Goal: Information Seeking & Learning: Learn about a topic

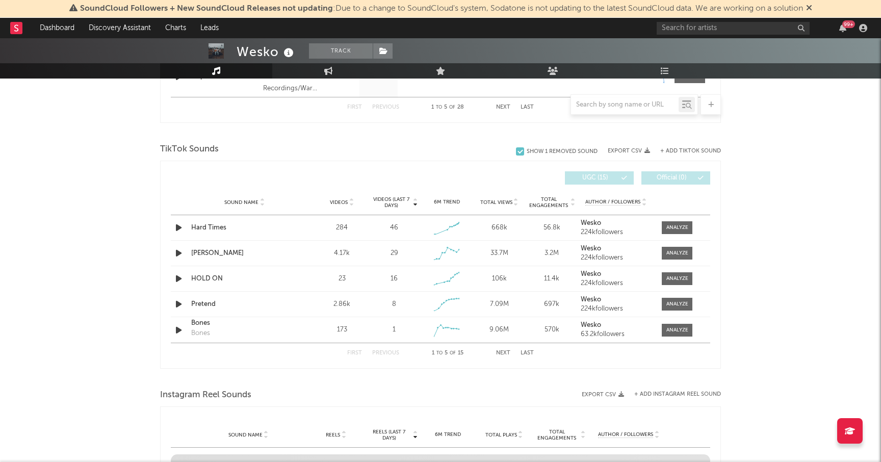
scroll to position [564, 0]
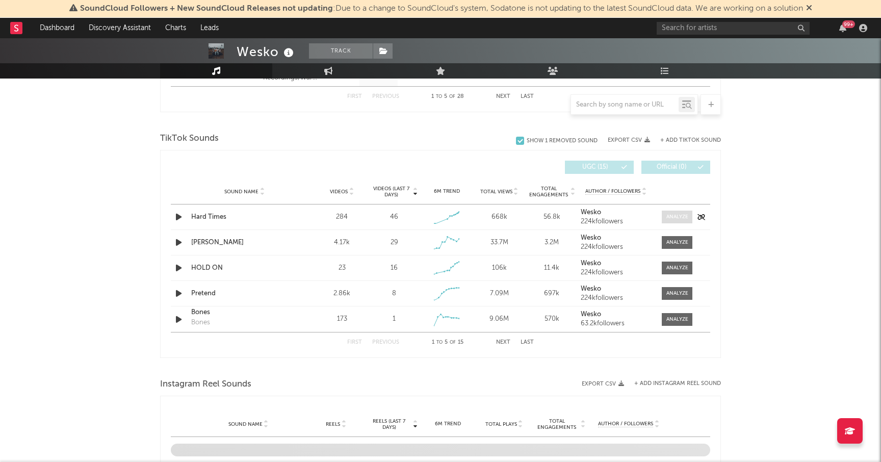
click at [679, 212] on span at bounding box center [677, 217] width 31 height 13
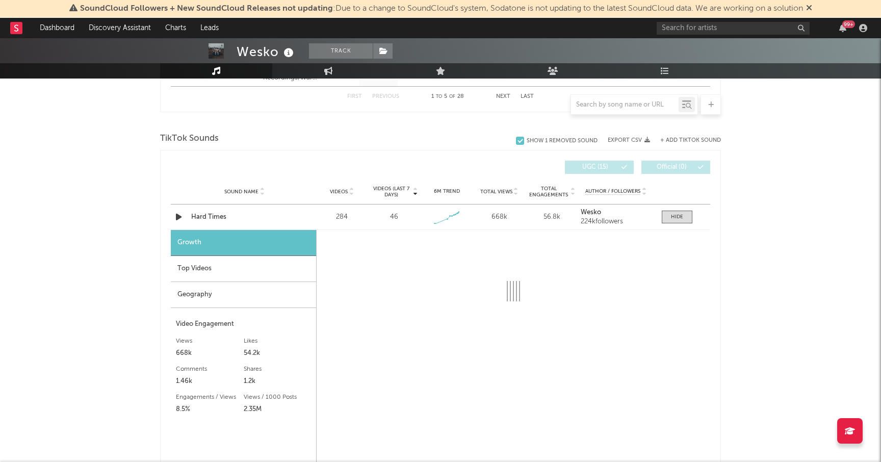
select select "1w"
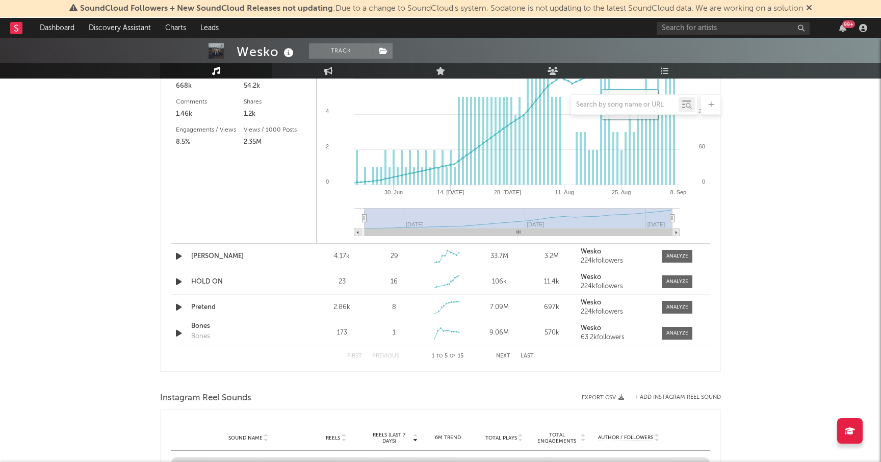
scroll to position [833, 0]
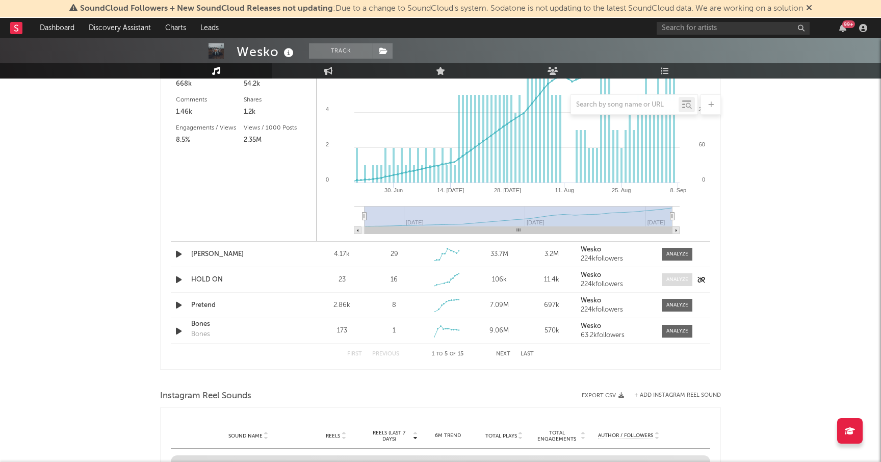
click at [681, 281] on div at bounding box center [677, 280] width 22 height 8
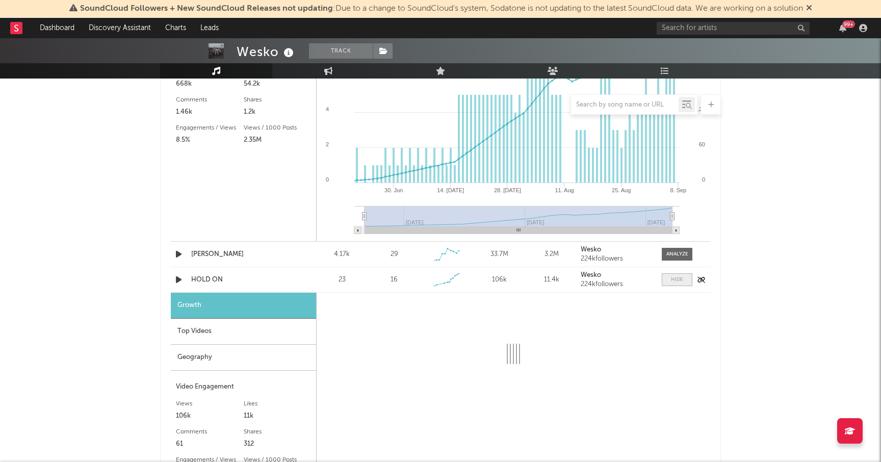
select select "1w"
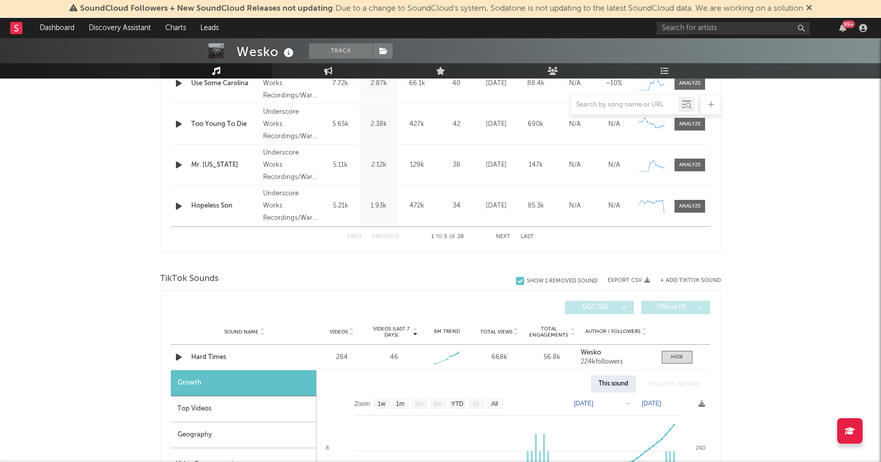
scroll to position [416, 0]
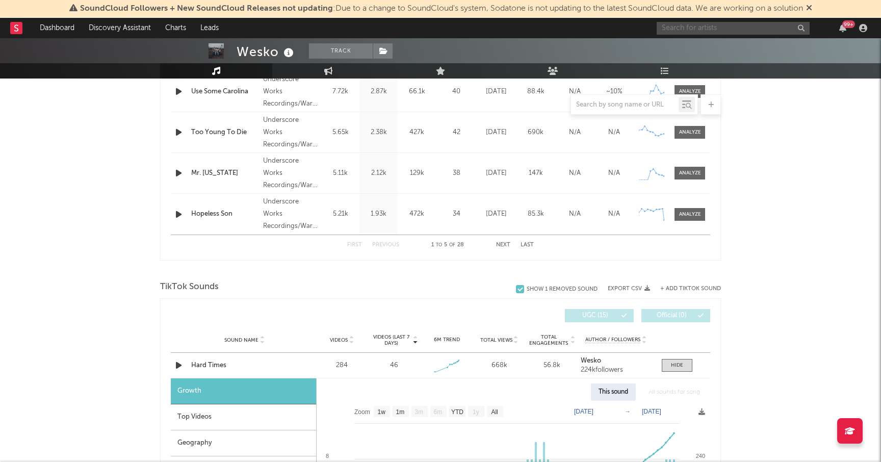
click at [688, 30] on input "text" at bounding box center [733, 28] width 153 height 13
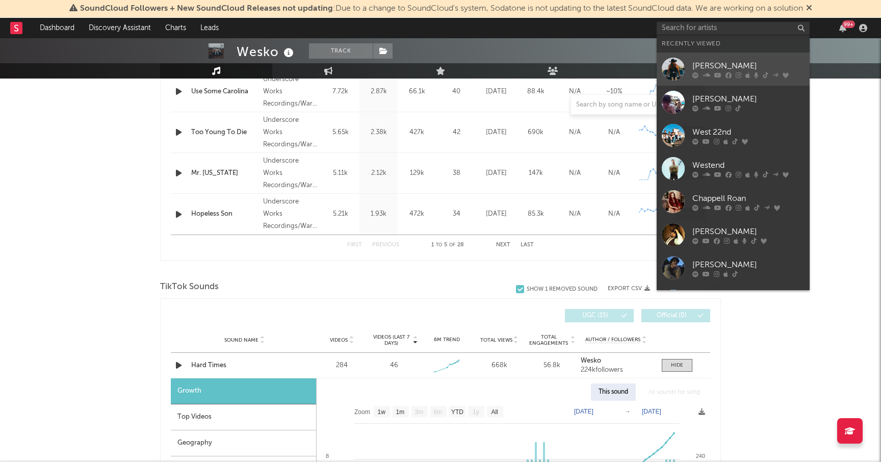
click at [710, 64] on div "[PERSON_NAME]" at bounding box center [748, 66] width 112 height 12
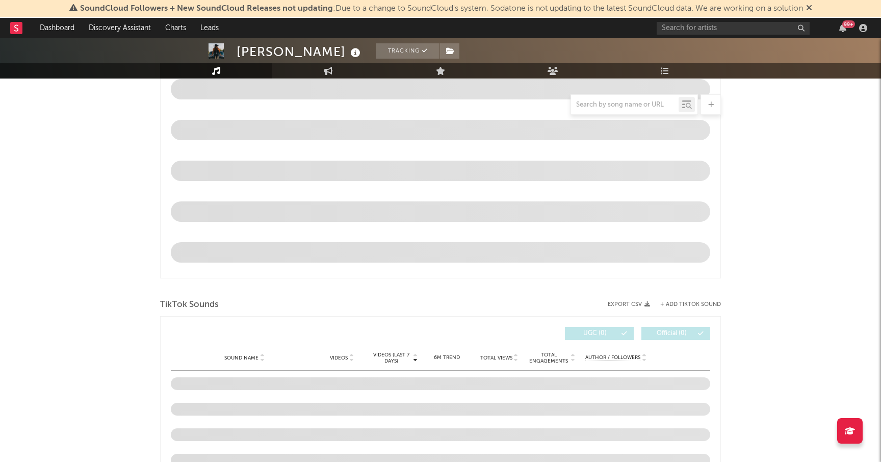
select select "6m"
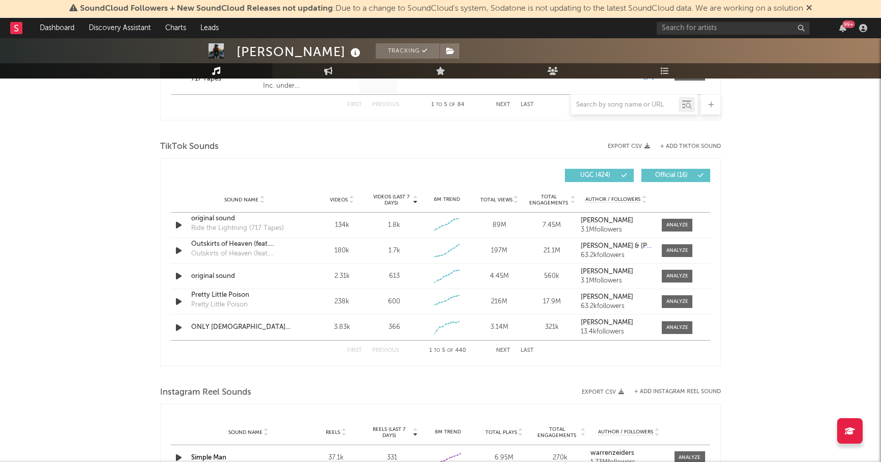
scroll to position [637, 0]
click at [676, 223] on div at bounding box center [677, 225] width 22 height 8
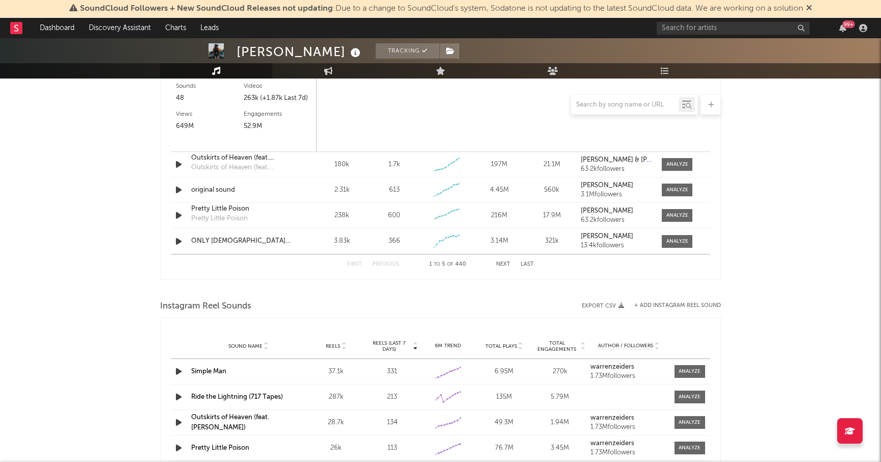
scroll to position [972, 0]
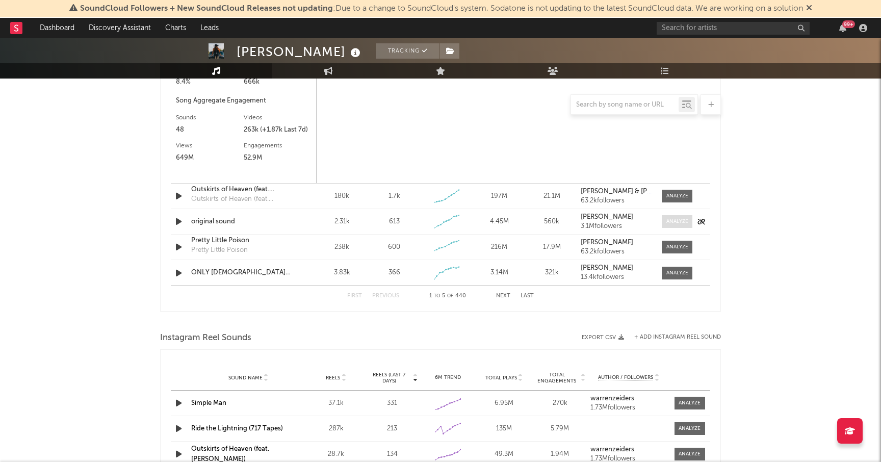
click at [679, 221] on div at bounding box center [677, 222] width 22 height 8
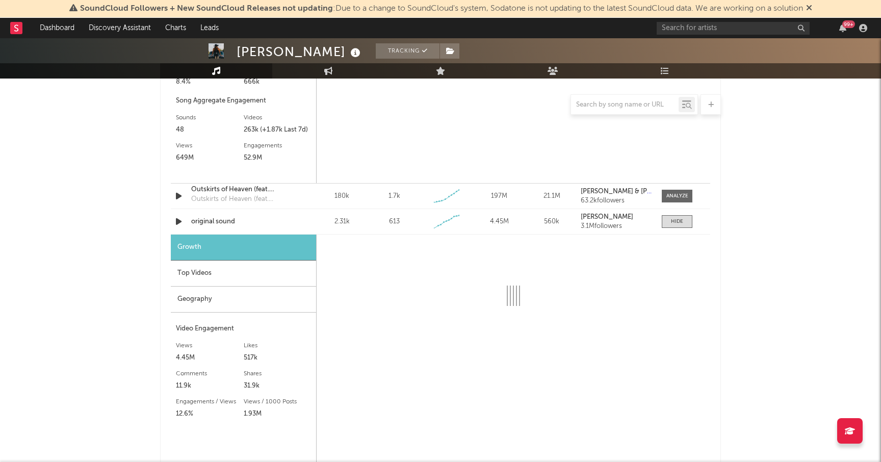
select select "6m"
select select "1w"
